Goal: Information Seeking & Learning: Learn about a topic

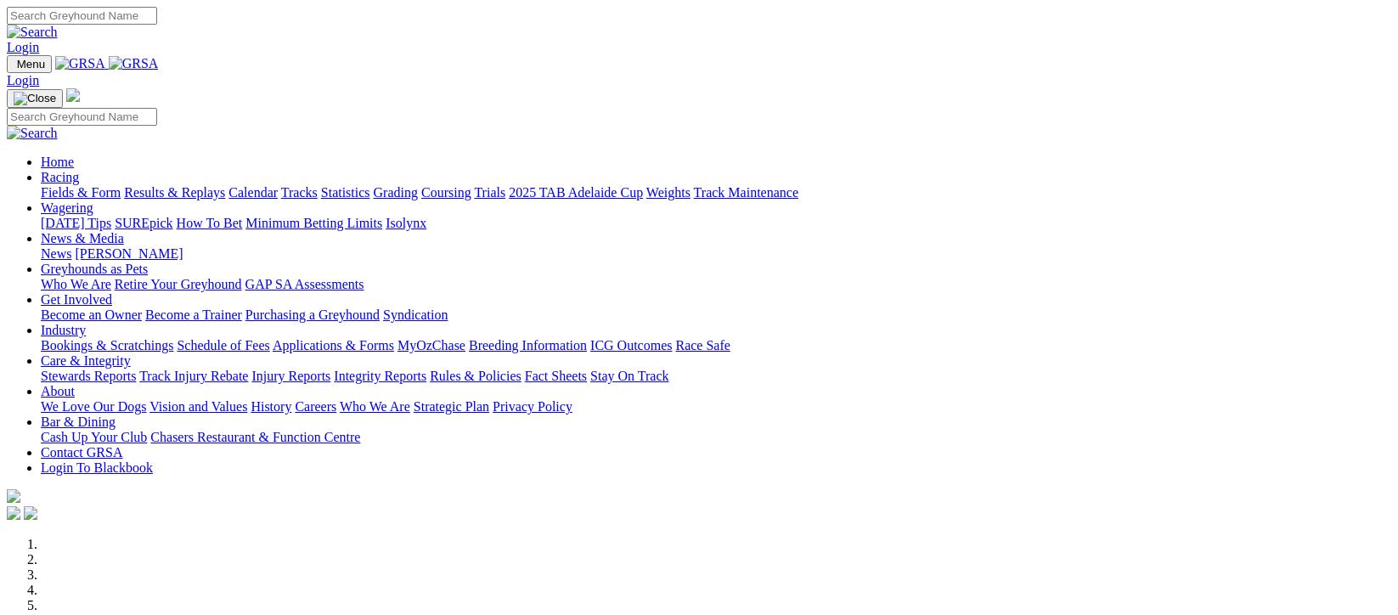
scroll to position [453, 0]
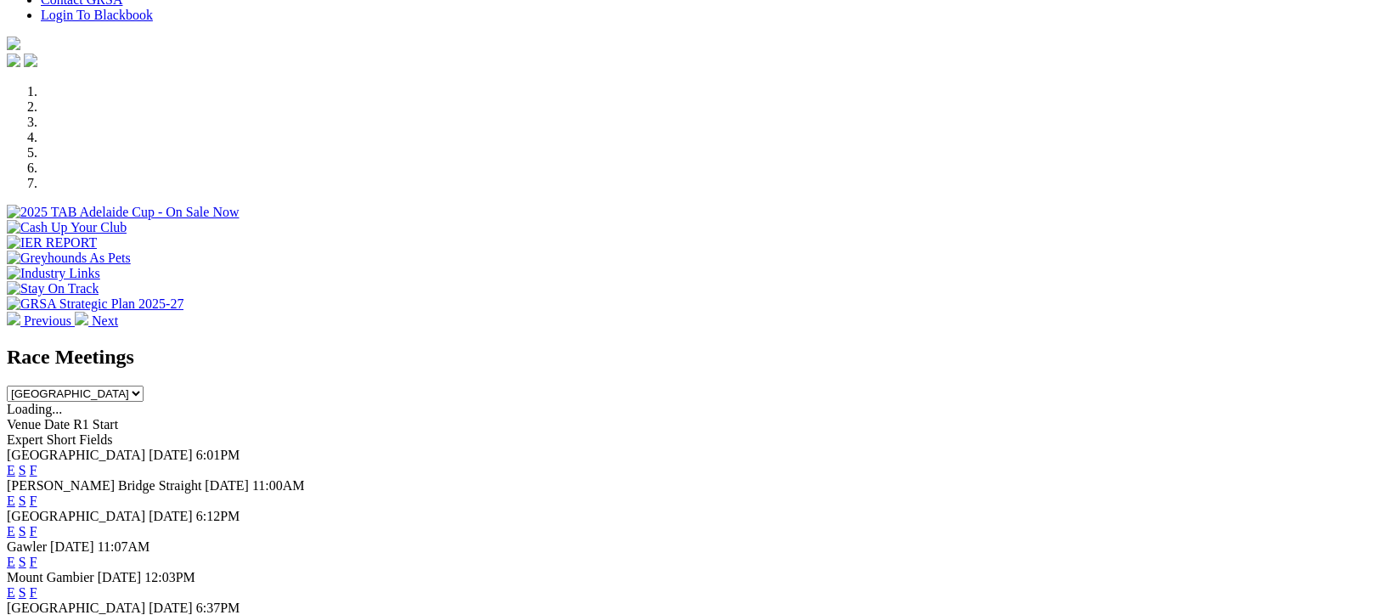
click at [37, 493] on link "F" at bounding box center [34, 500] width 8 height 14
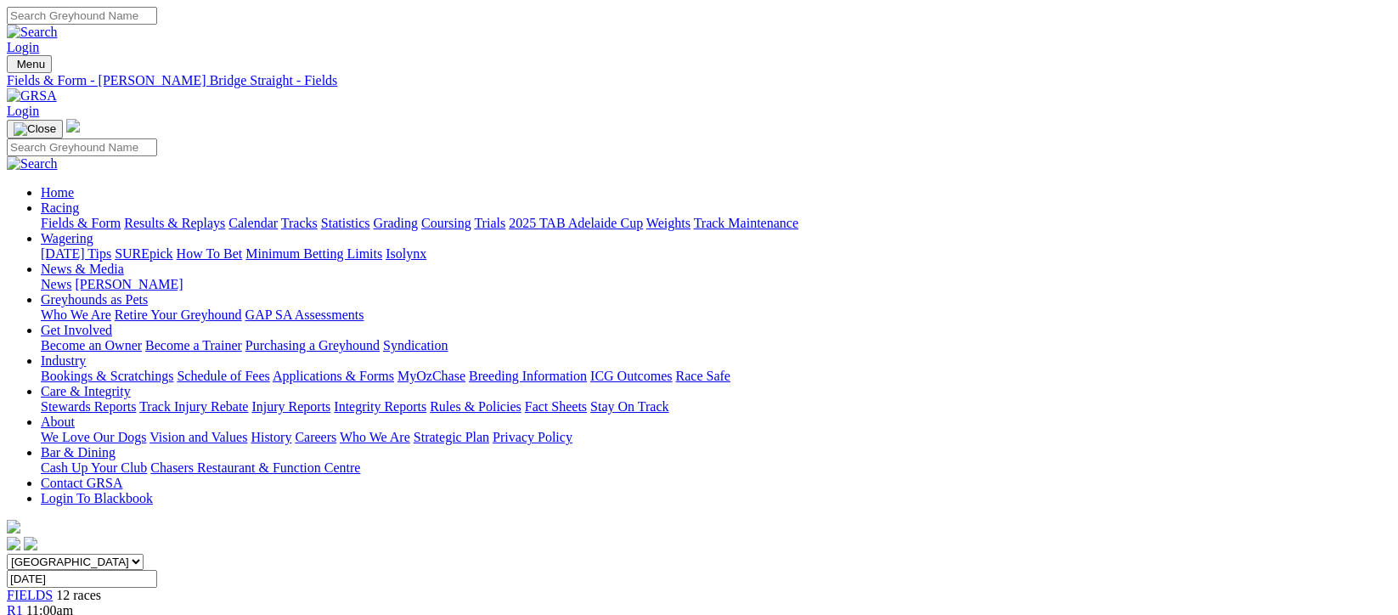
click at [59, 216] on link "Fields & Form" at bounding box center [81, 223] width 80 height 14
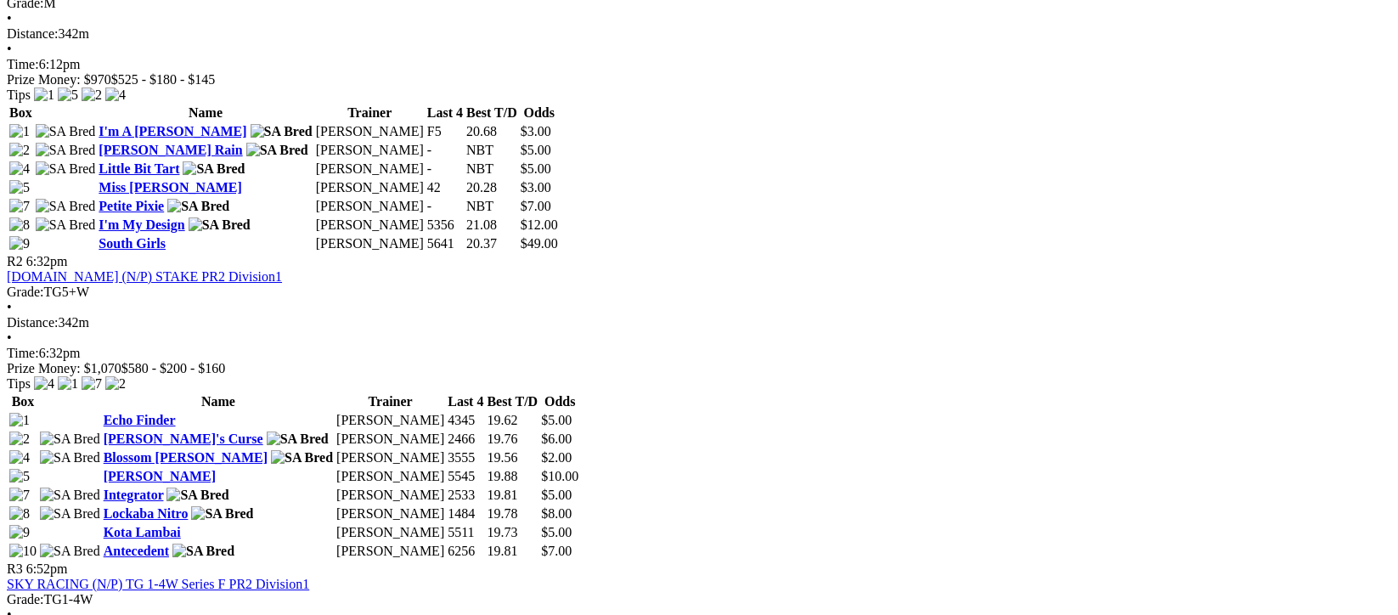
scroll to position [1019, 0]
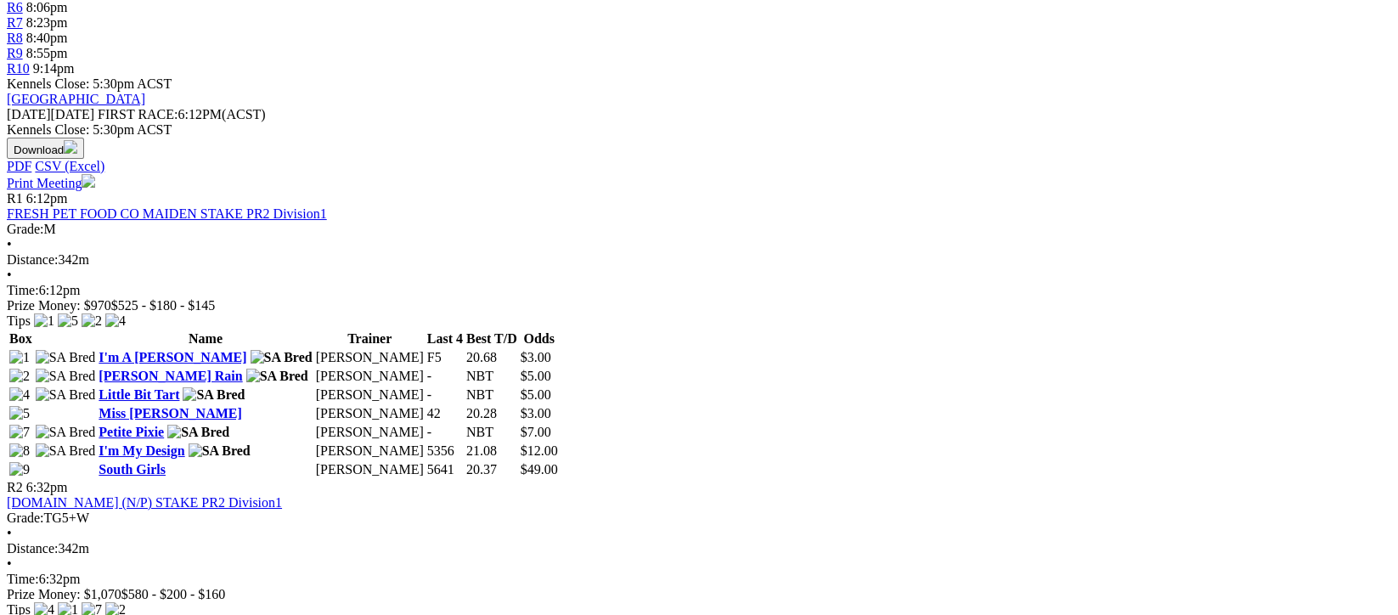
scroll to position [113, 0]
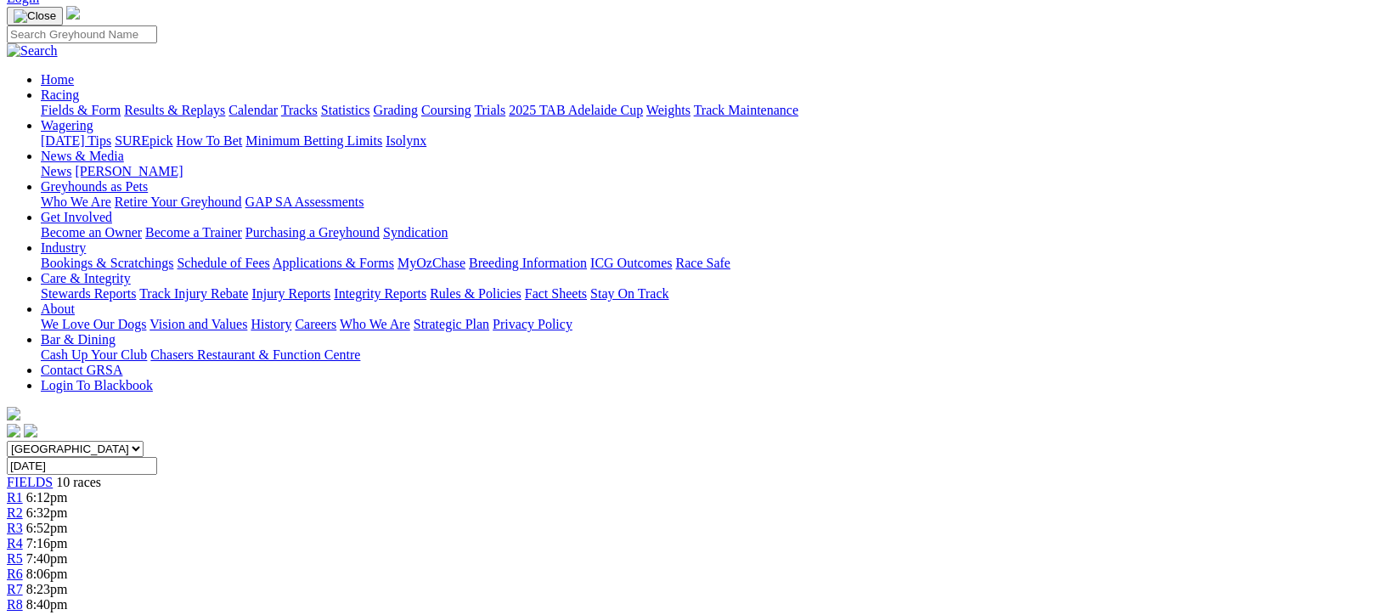
click at [66, 103] on link "Fields & Form" at bounding box center [81, 110] width 80 height 14
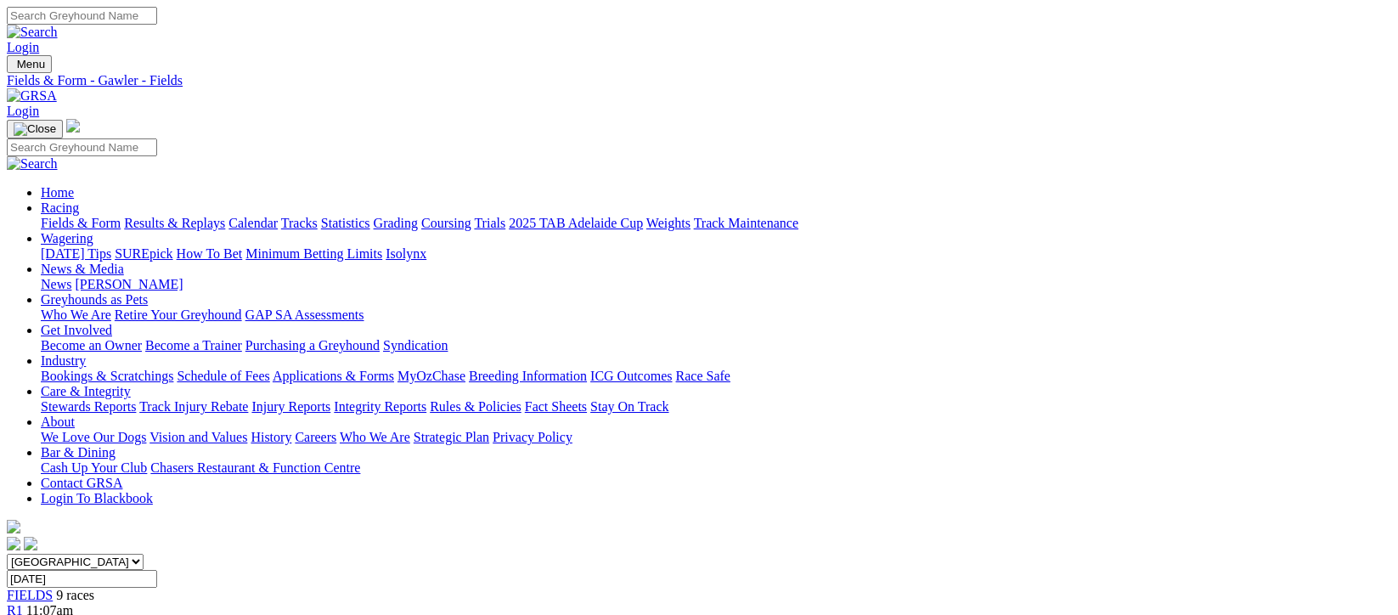
scroll to position [113, 0]
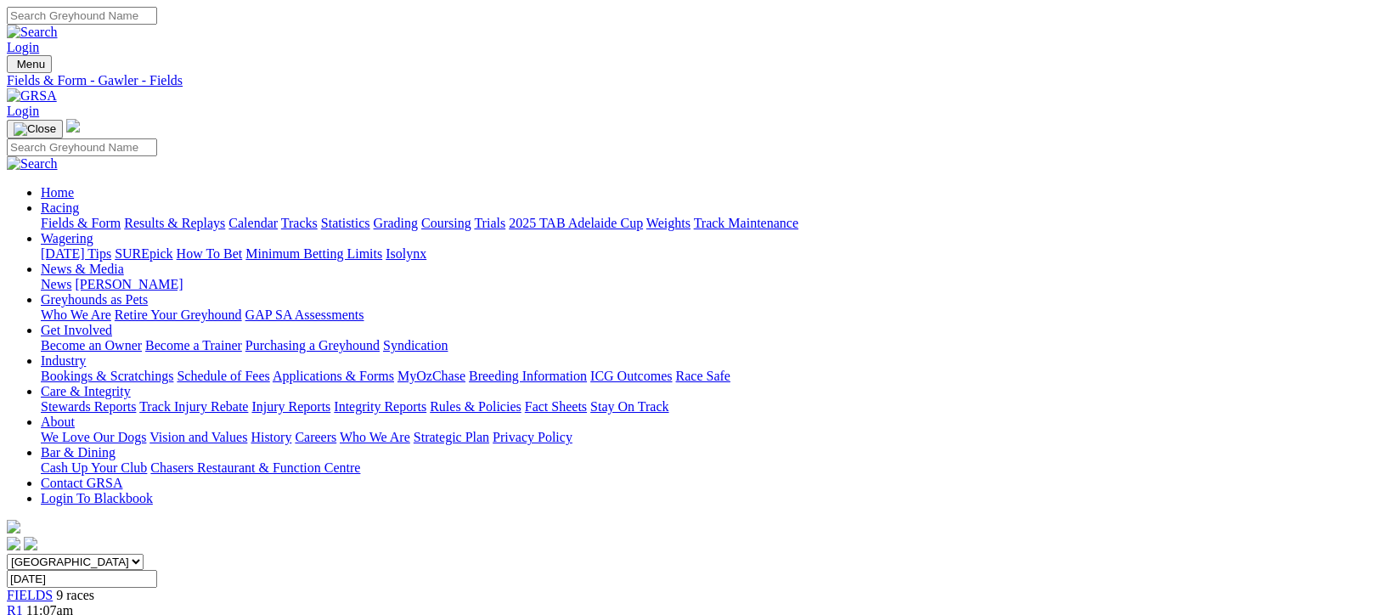
scroll to position [227, 0]
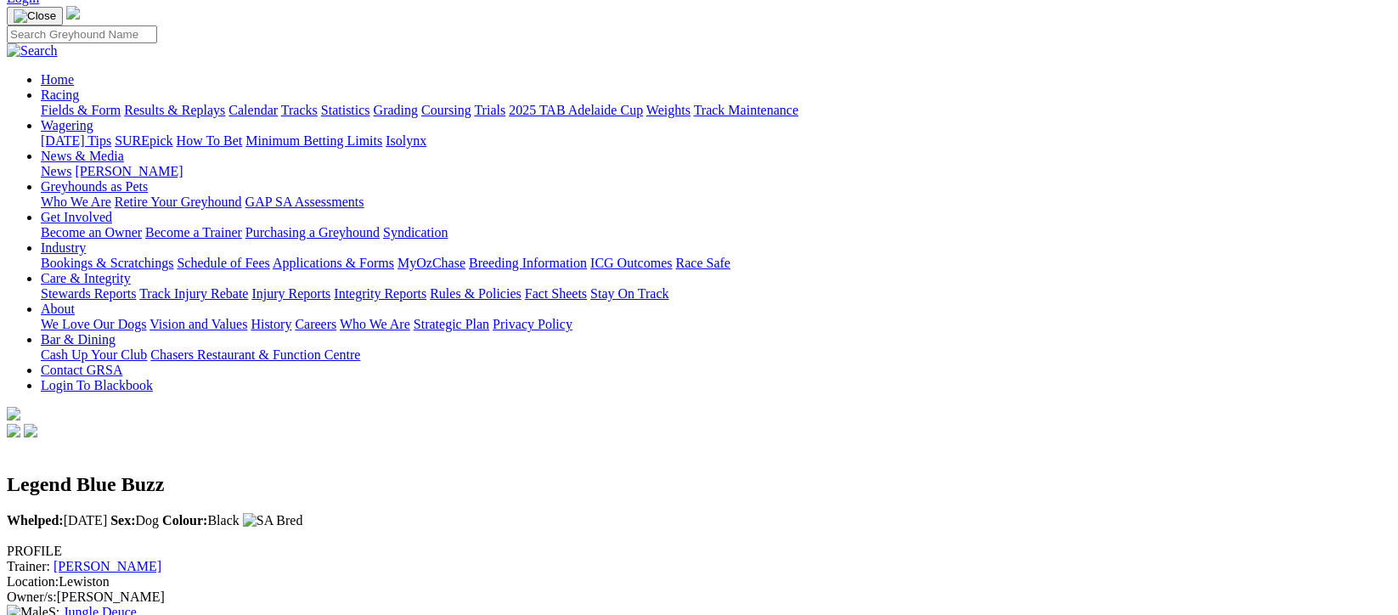
scroll to position [227, 0]
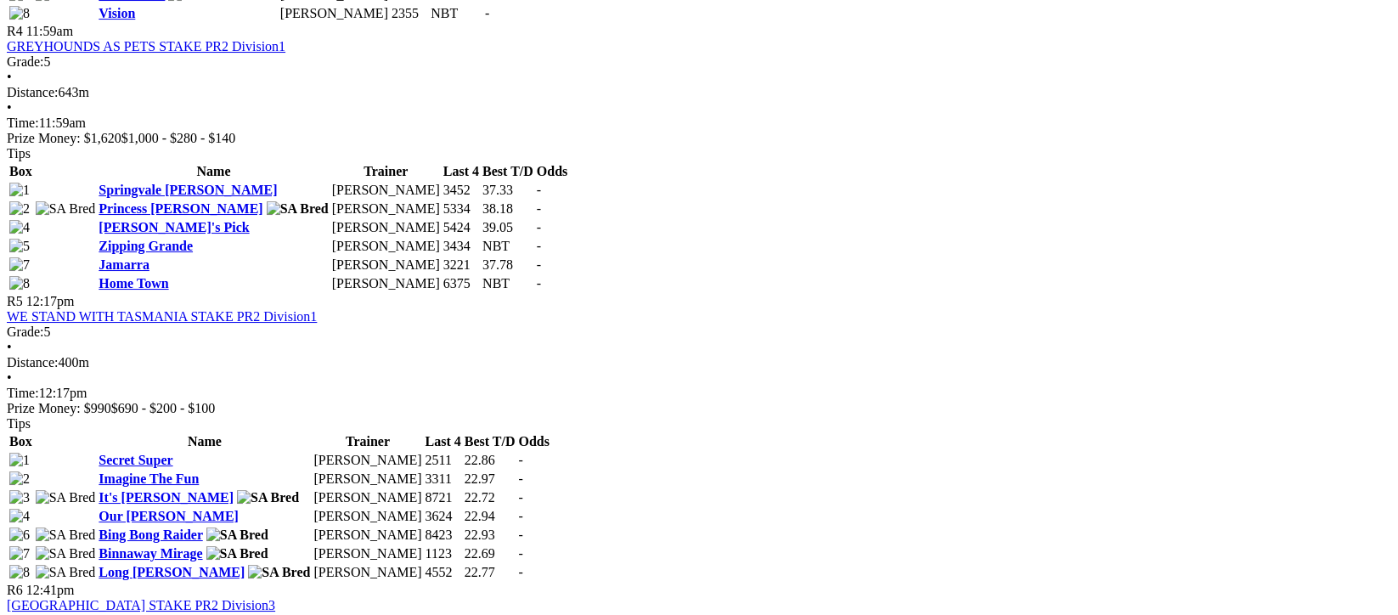
scroll to position [1358, 0]
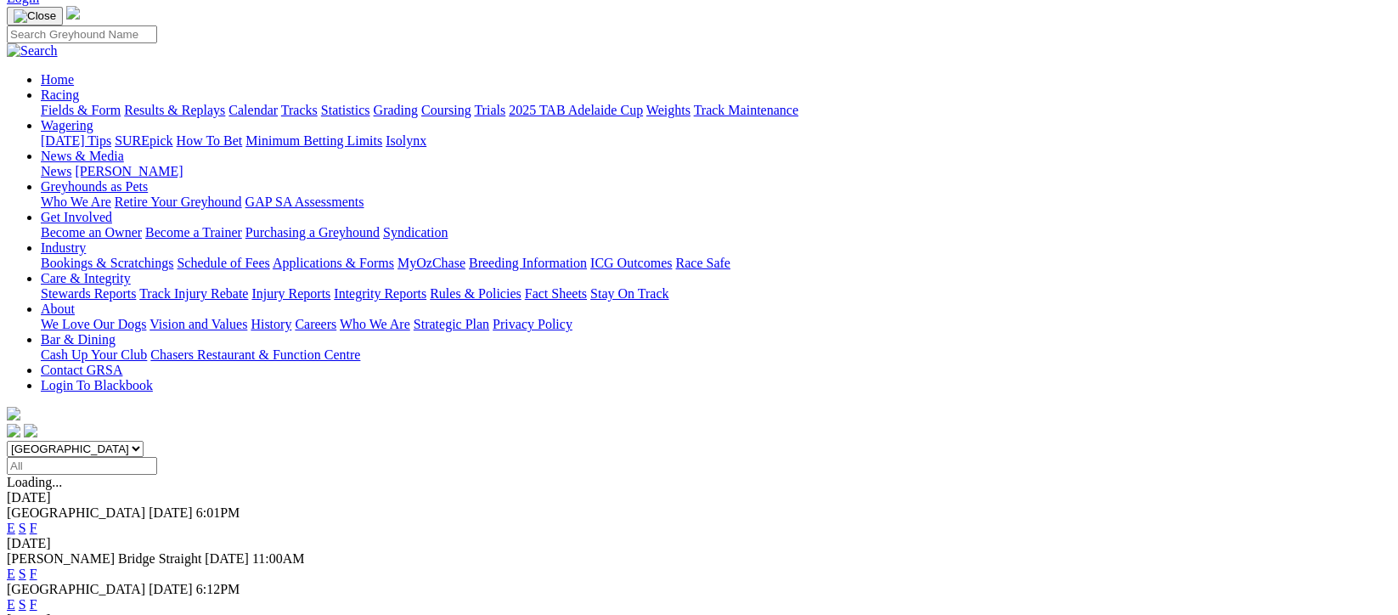
scroll to position [227, 0]
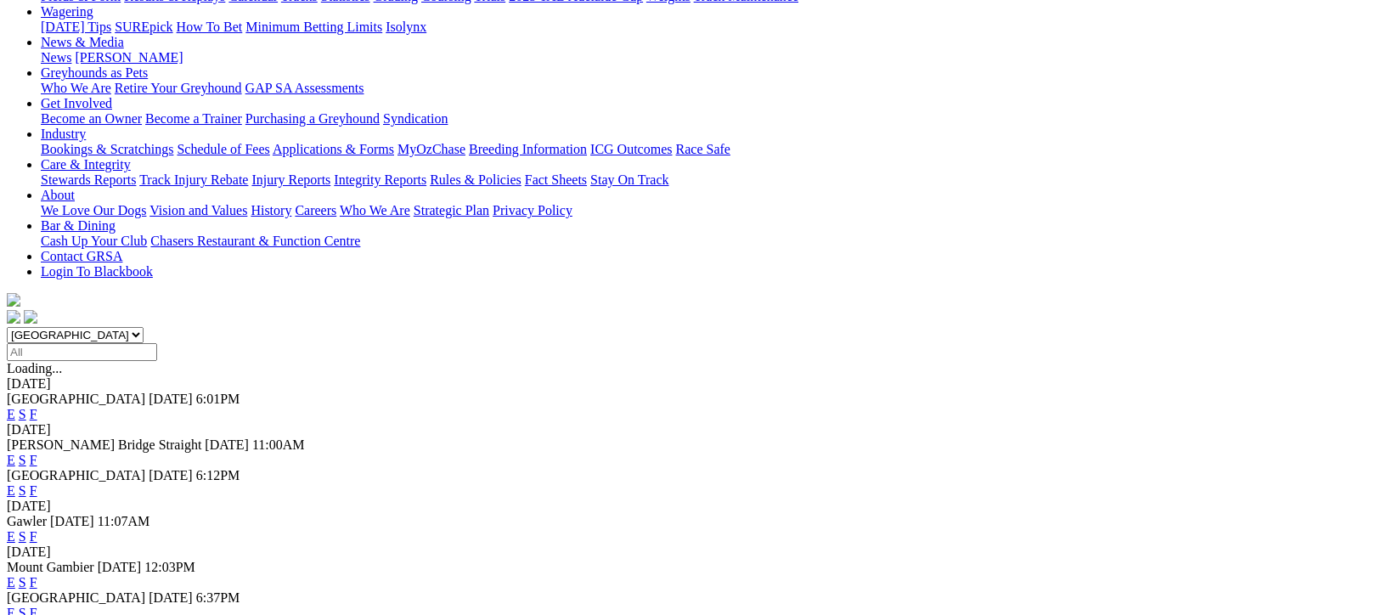
click at [37, 575] on link "F" at bounding box center [34, 582] width 8 height 14
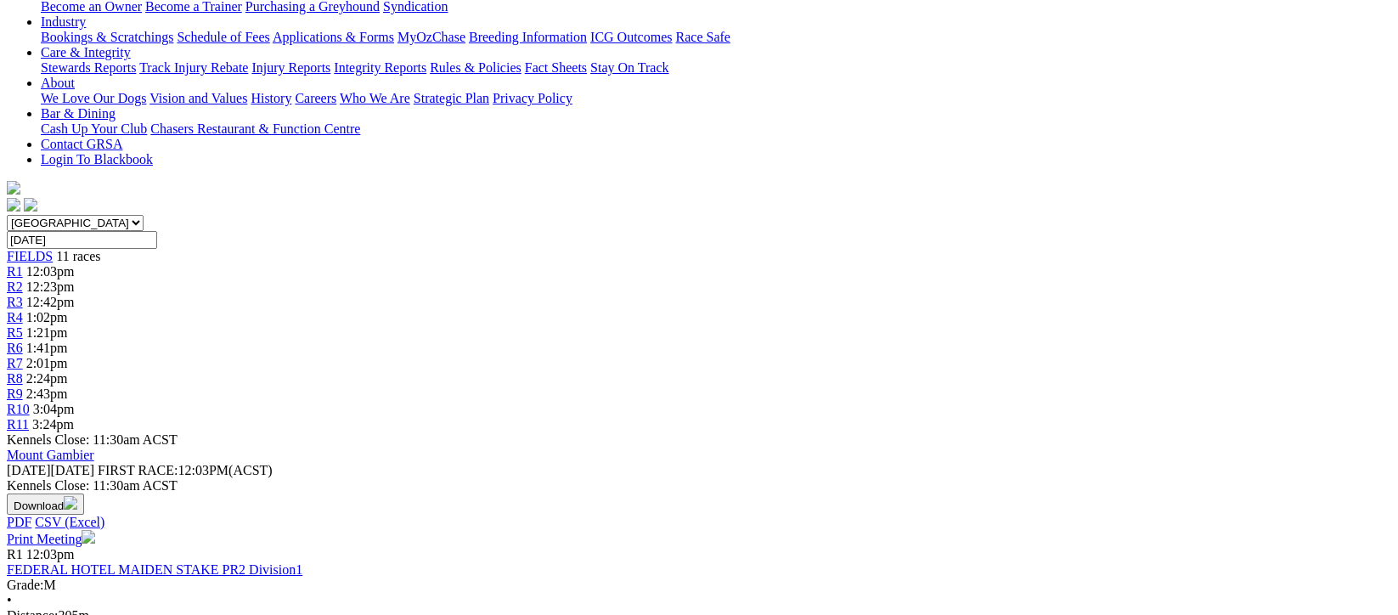
scroll to position [113, 0]
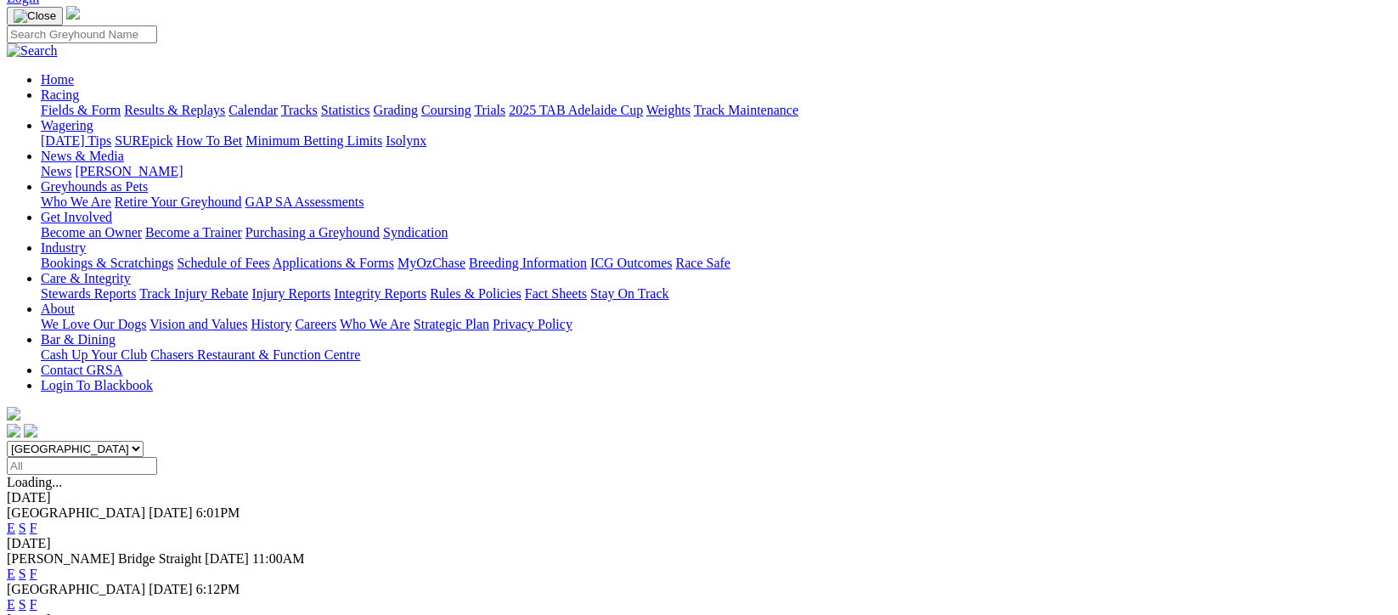
scroll to position [227, 0]
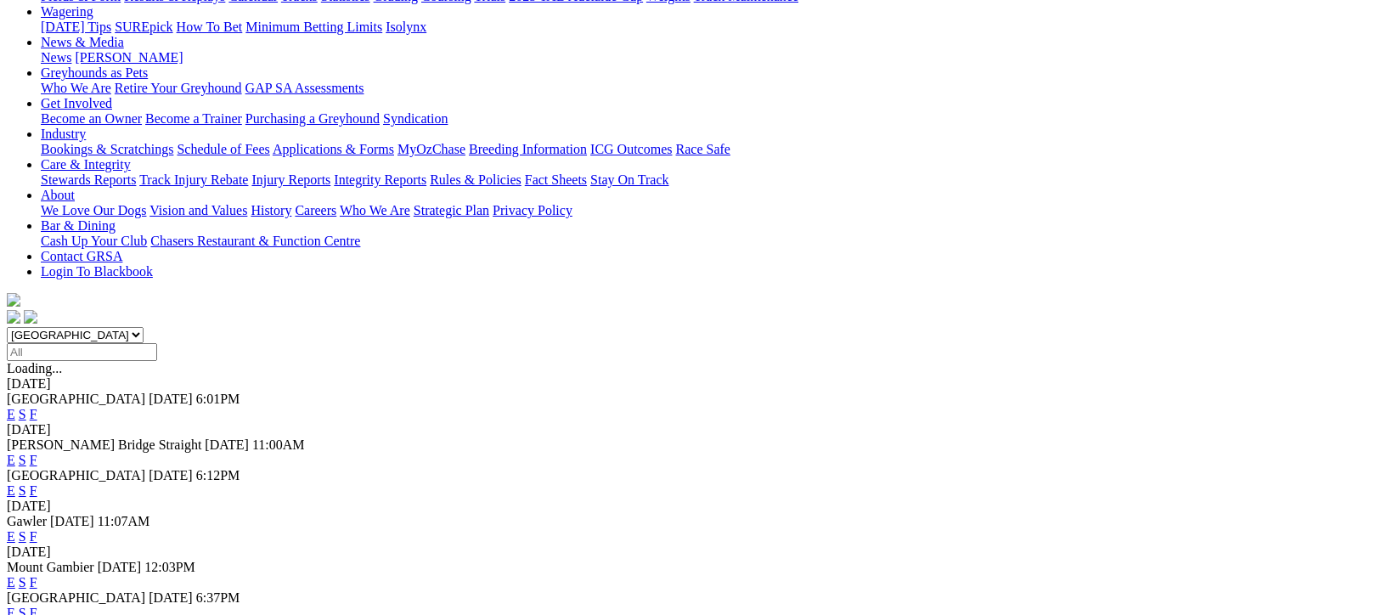
click at [37, 605] on link "F" at bounding box center [34, 612] width 8 height 14
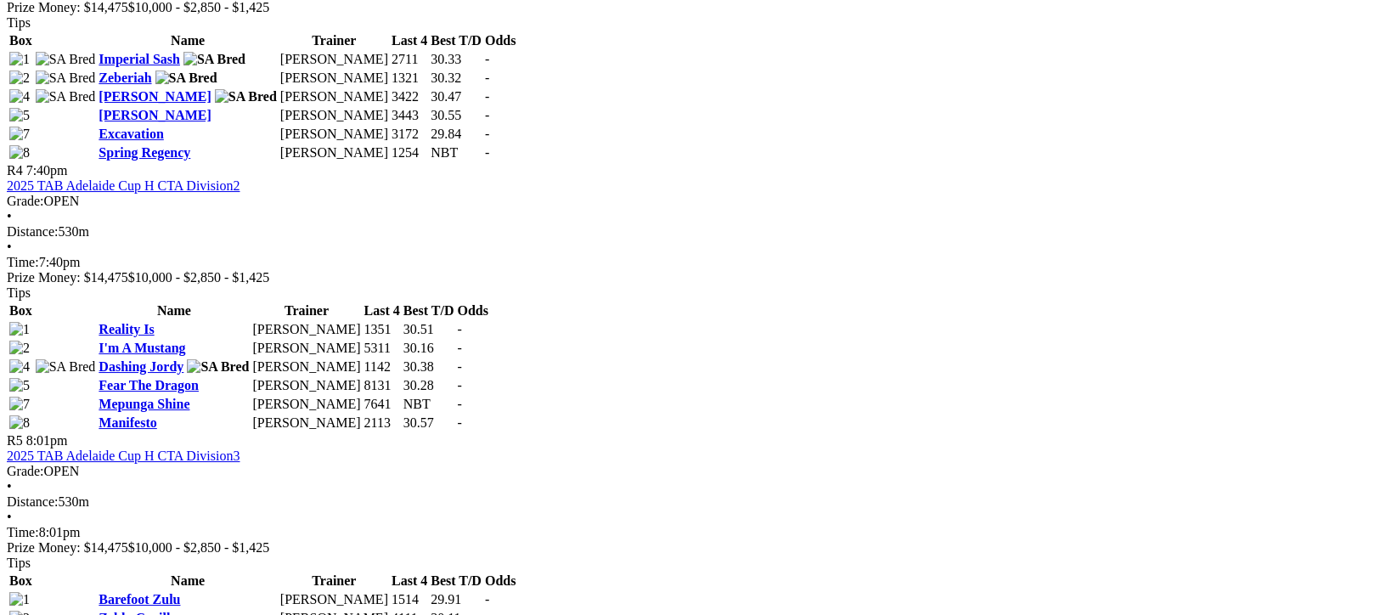
scroll to position [1697, 0]
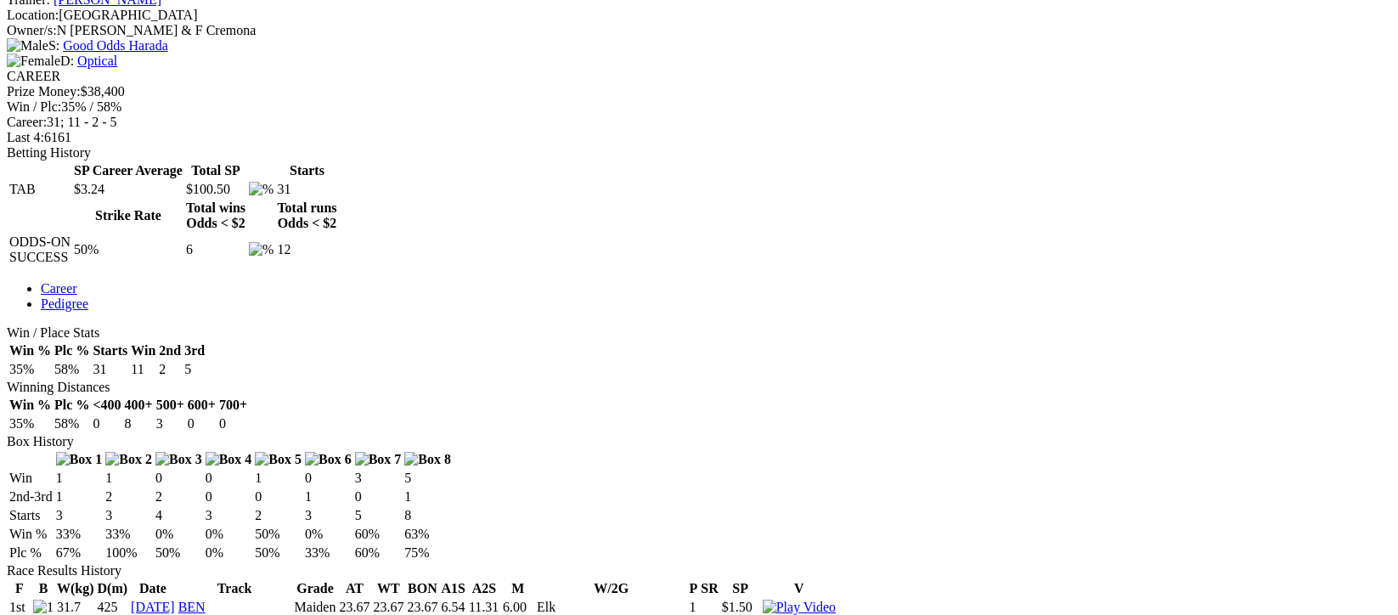
scroll to position [113, 0]
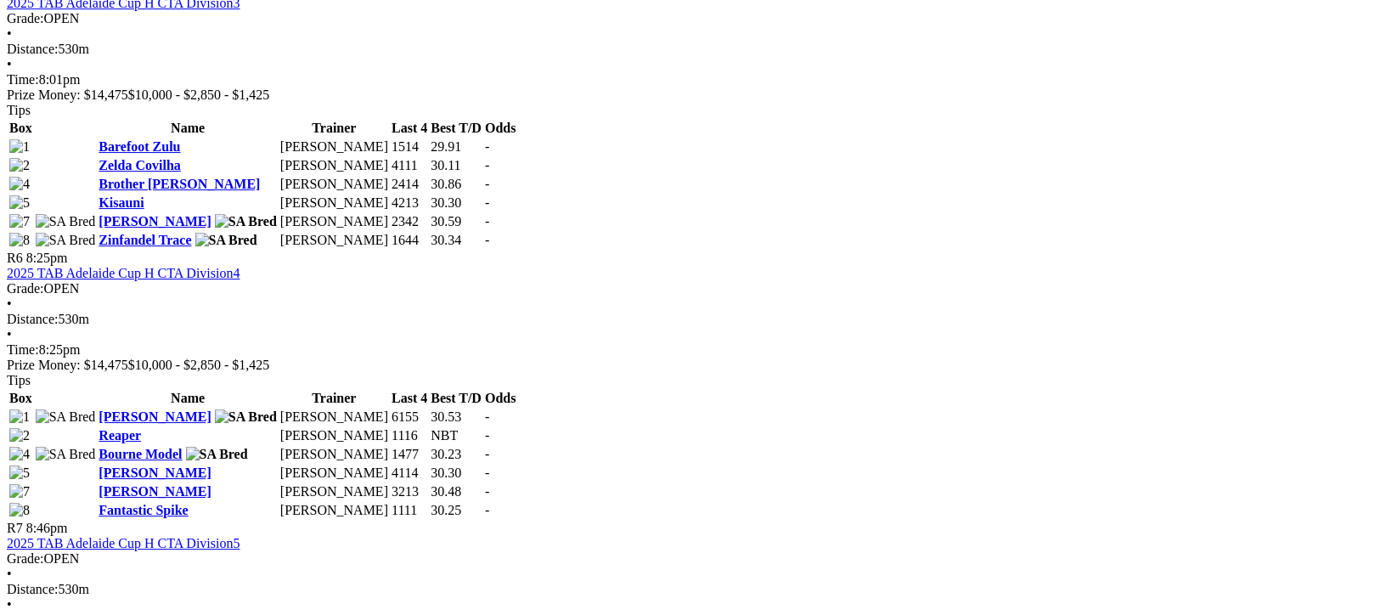
scroll to position [2151, 0]
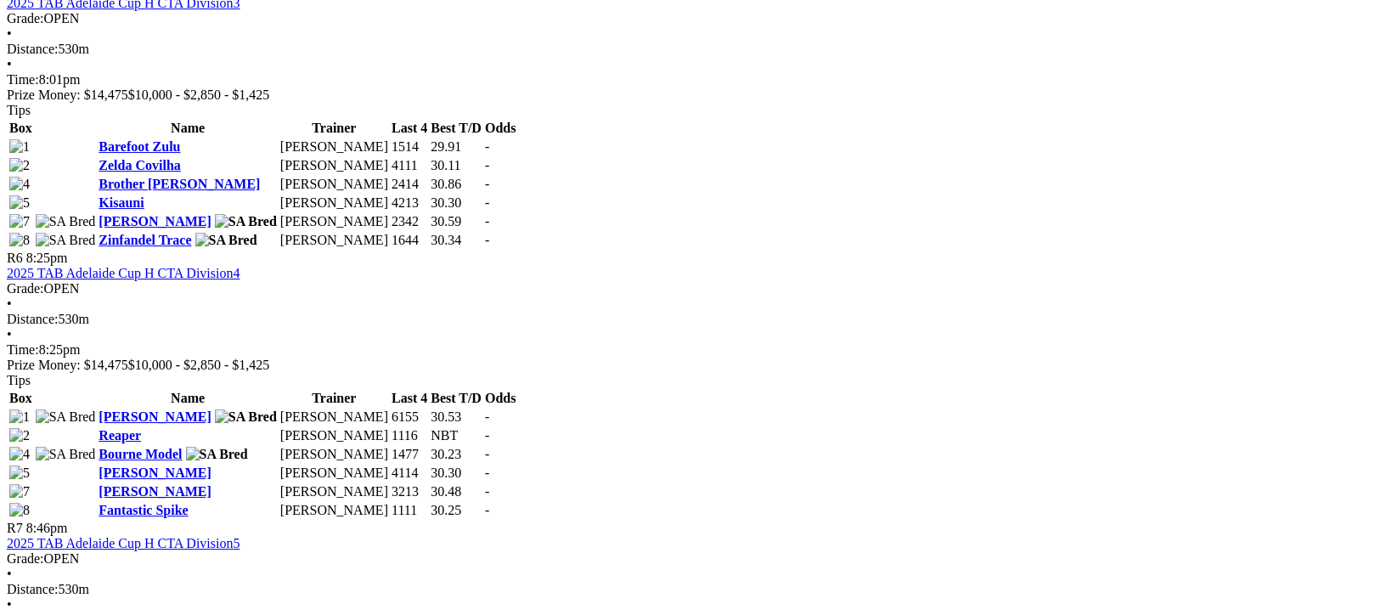
scroll to position [2151, 0]
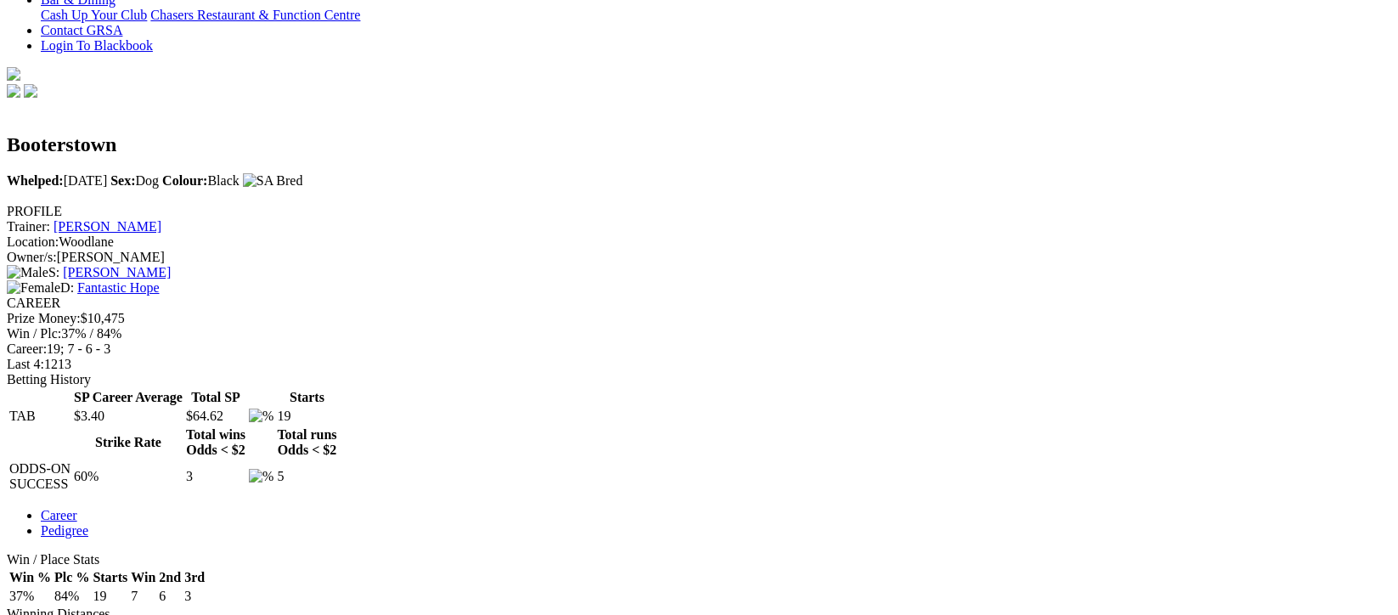
scroll to position [113, 0]
